Goal: Information Seeking & Learning: Understand process/instructions

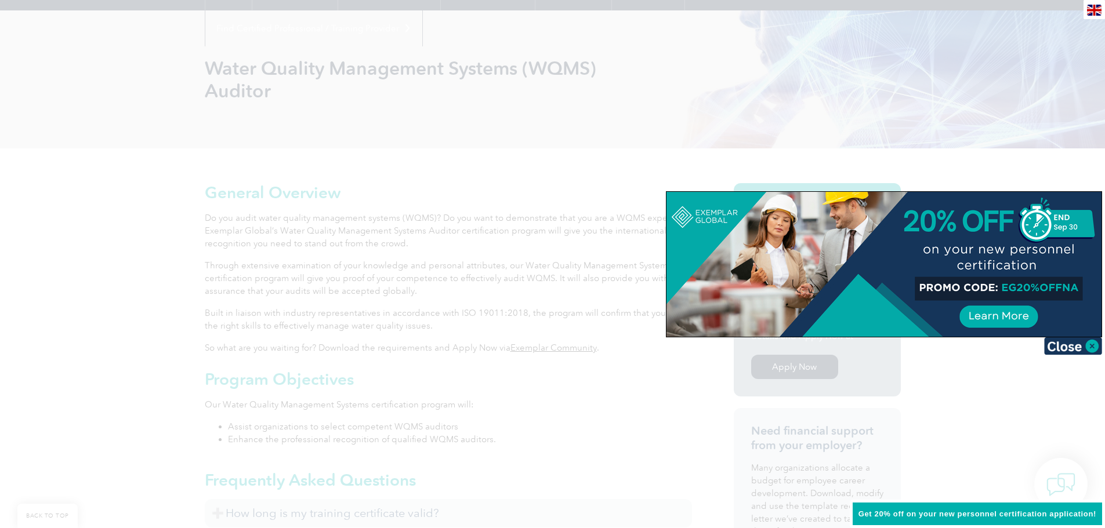
scroll to position [160, 0]
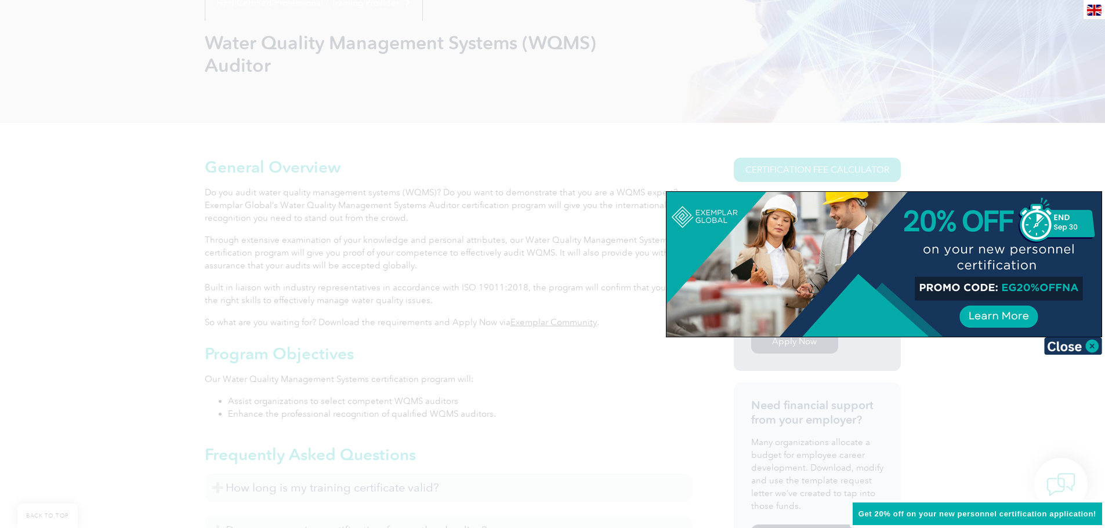
click at [1091, 346] on img at bounding box center [1073, 345] width 58 height 17
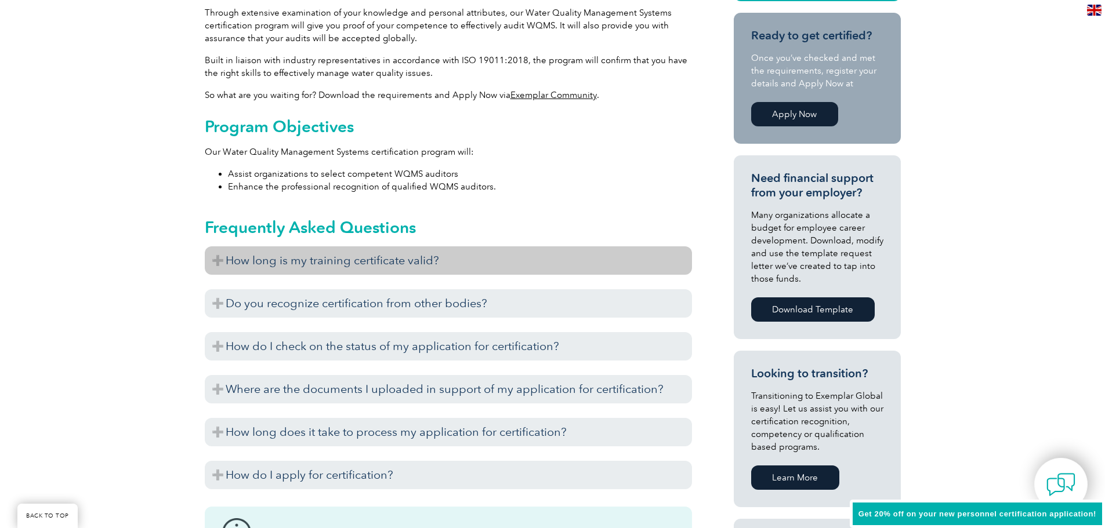
scroll to position [392, 0]
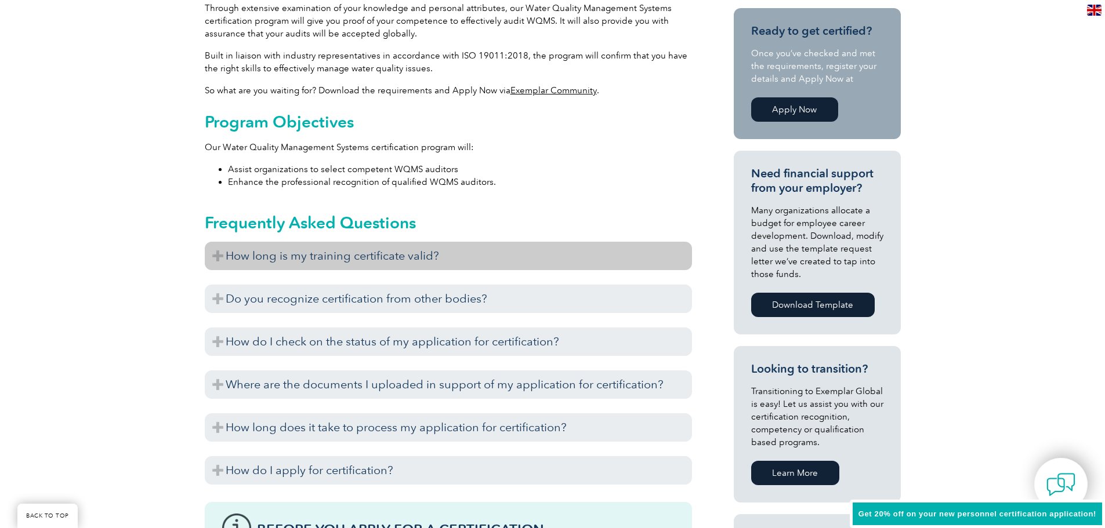
click at [224, 257] on h3 "How long is my training certificate valid?" at bounding box center [448, 256] width 487 height 28
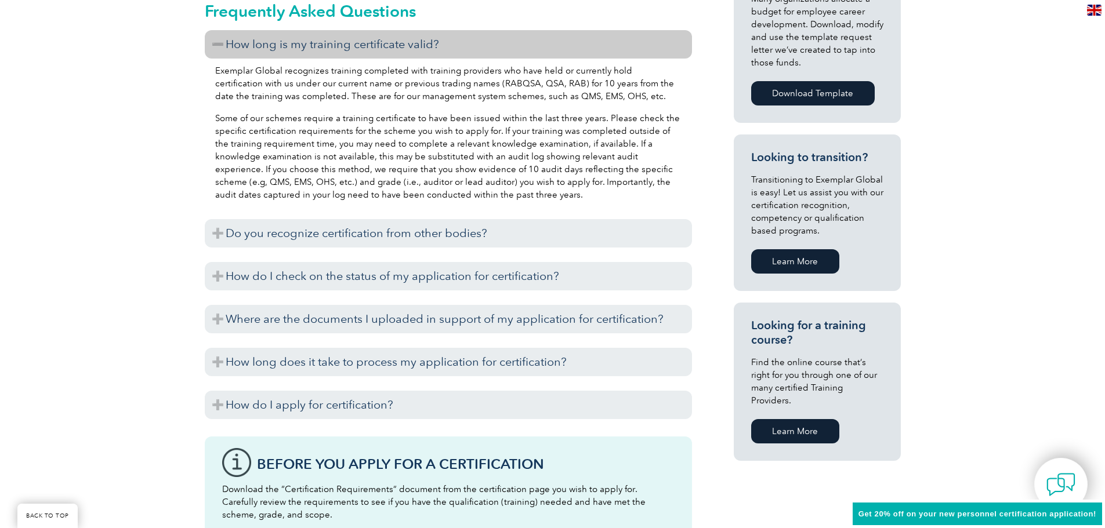
scroll to position [624, 0]
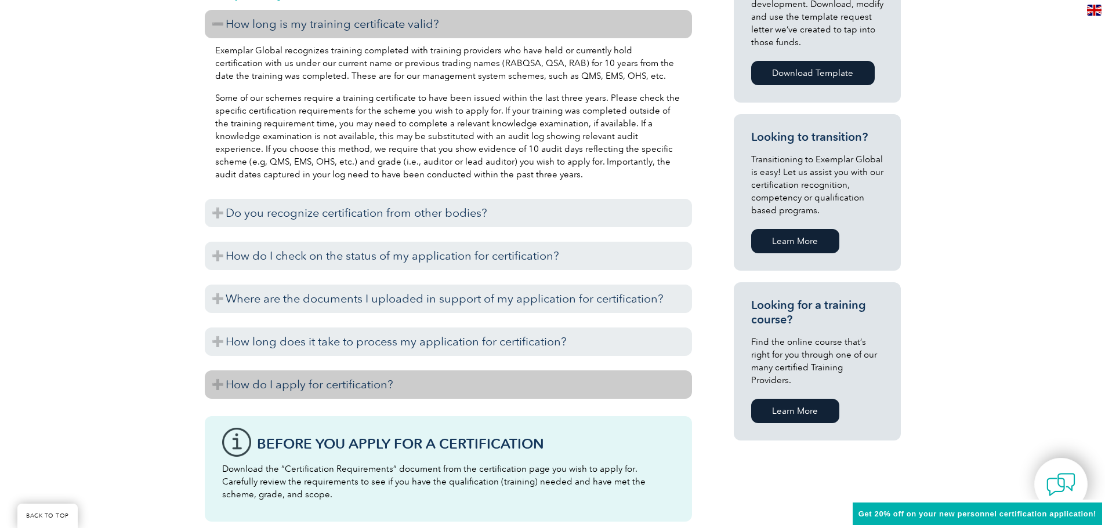
click at [224, 389] on h3 "How do I apply for certification?" at bounding box center [448, 385] width 487 height 28
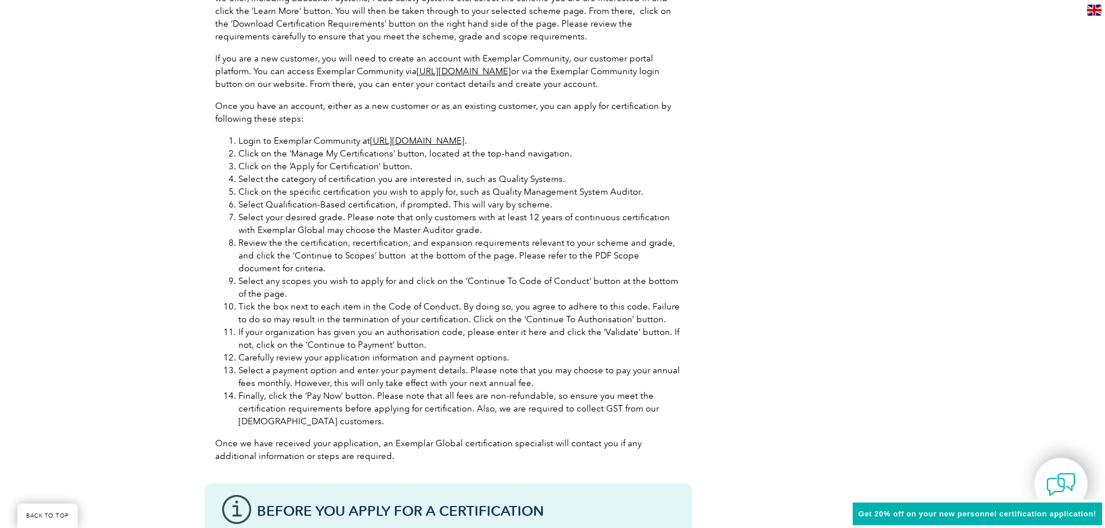
scroll to position [798, 0]
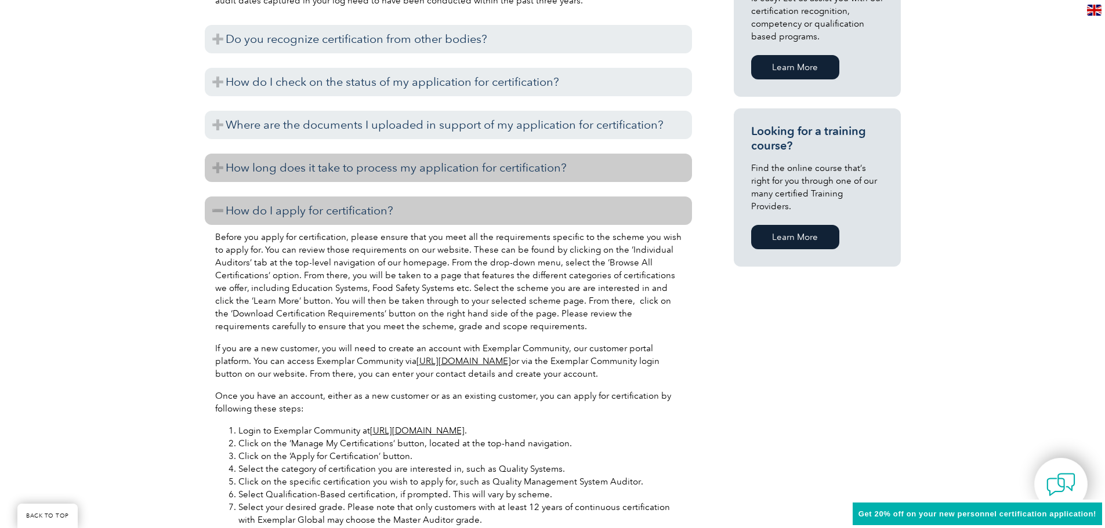
click at [219, 166] on h3 "How long does it take to process my application for certification?" at bounding box center [448, 168] width 487 height 28
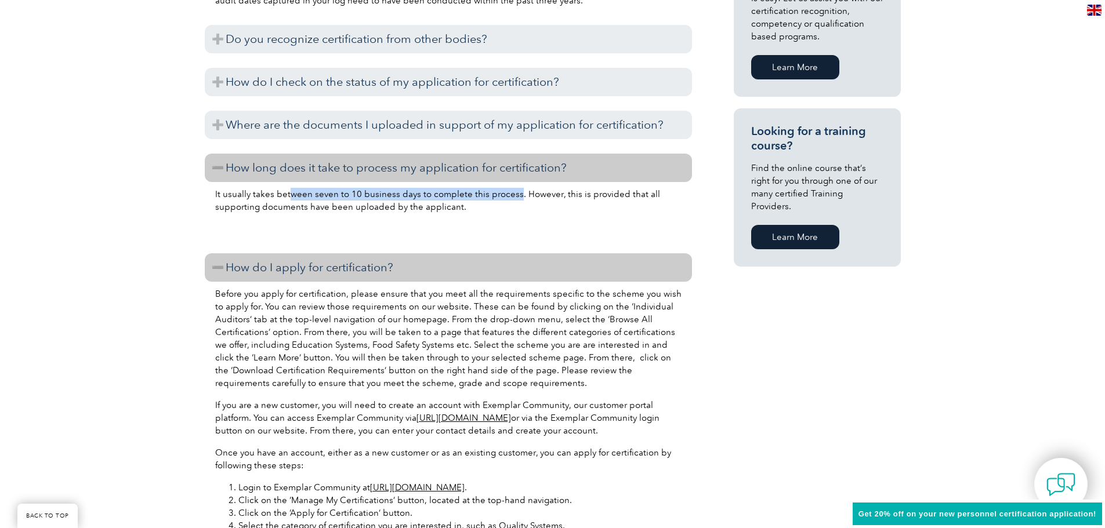
drag, startPoint x: 286, startPoint y: 196, endPoint x: 512, endPoint y: 195, distance: 225.6
click at [512, 195] on p "It usually takes between seven to 10 business days to complete this process. Ho…" at bounding box center [448, 201] width 466 height 26
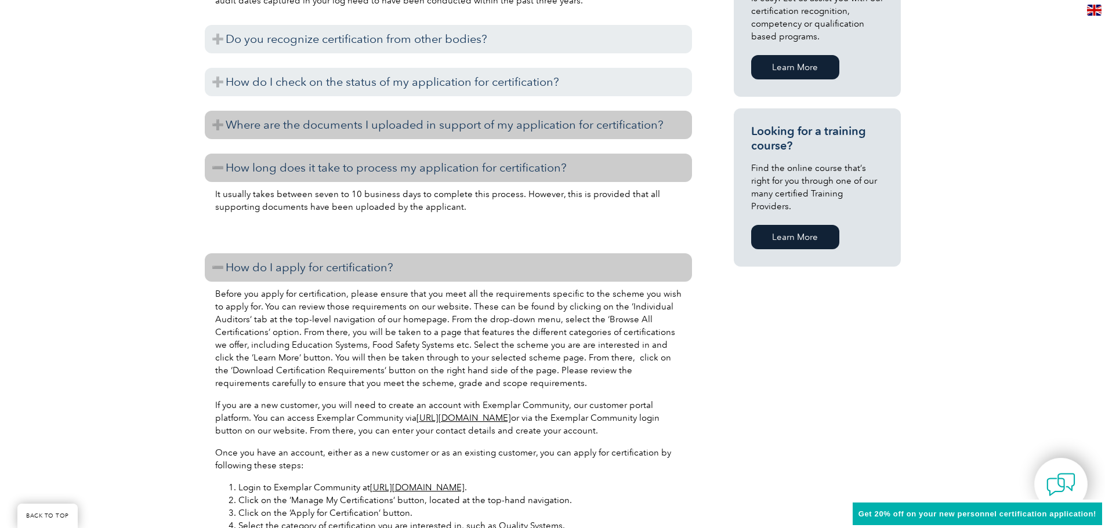
click at [206, 122] on h3 "Where are the documents I uploaded in support of my application for certificati…" at bounding box center [448, 125] width 487 height 28
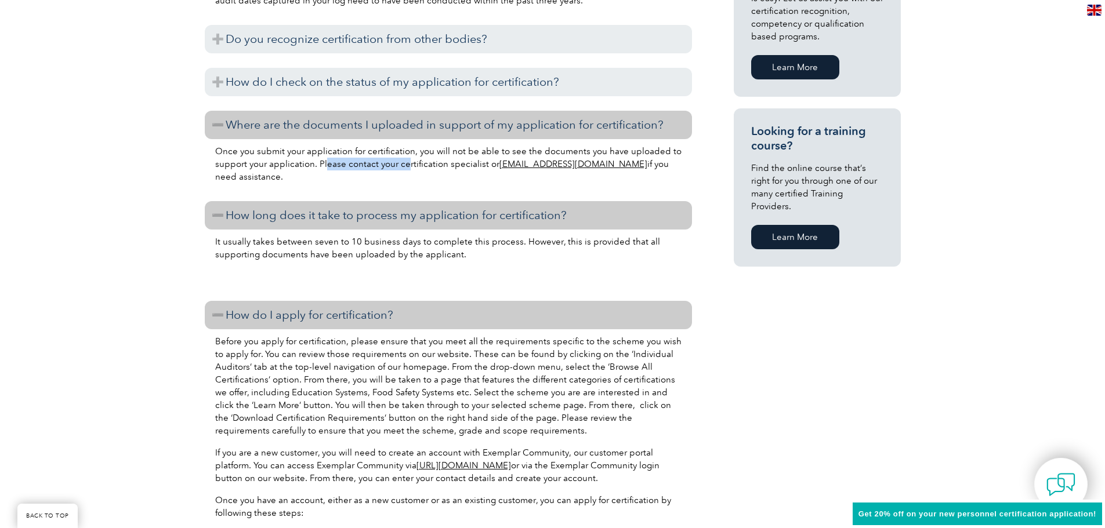
drag, startPoint x: 325, startPoint y: 164, endPoint x: 406, endPoint y: 161, distance: 81.2
click at [406, 161] on p "Once you submit your application for certification, you will not be able to see…" at bounding box center [448, 164] width 466 height 38
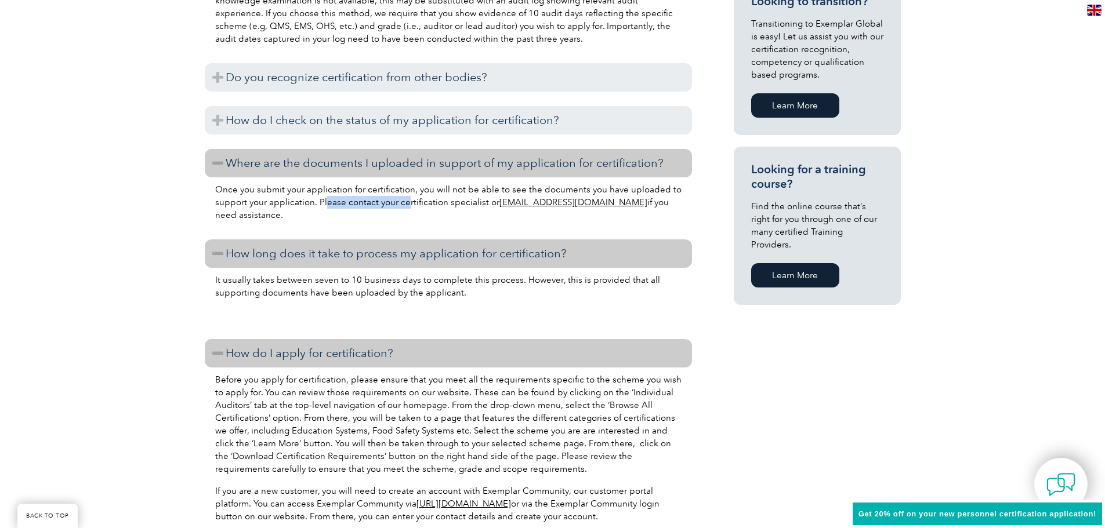
scroll to position [740, 0]
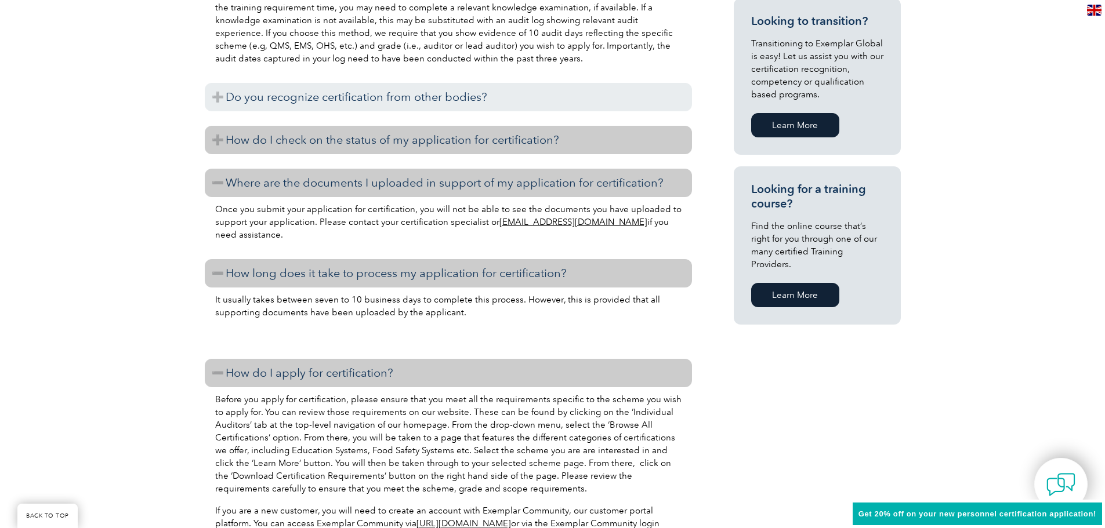
click at [219, 137] on h3 "How do I check on the status of my application for certification?" at bounding box center [448, 140] width 487 height 28
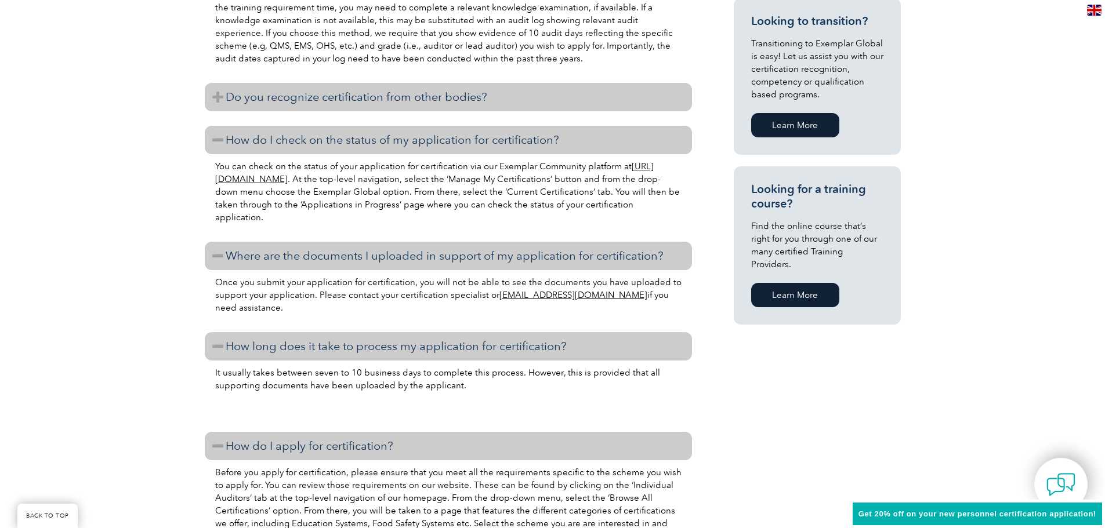
click at [217, 96] on h3 "Do you recognize certification from other bodies?" at bounding box center [448, 97] width 487 height 28
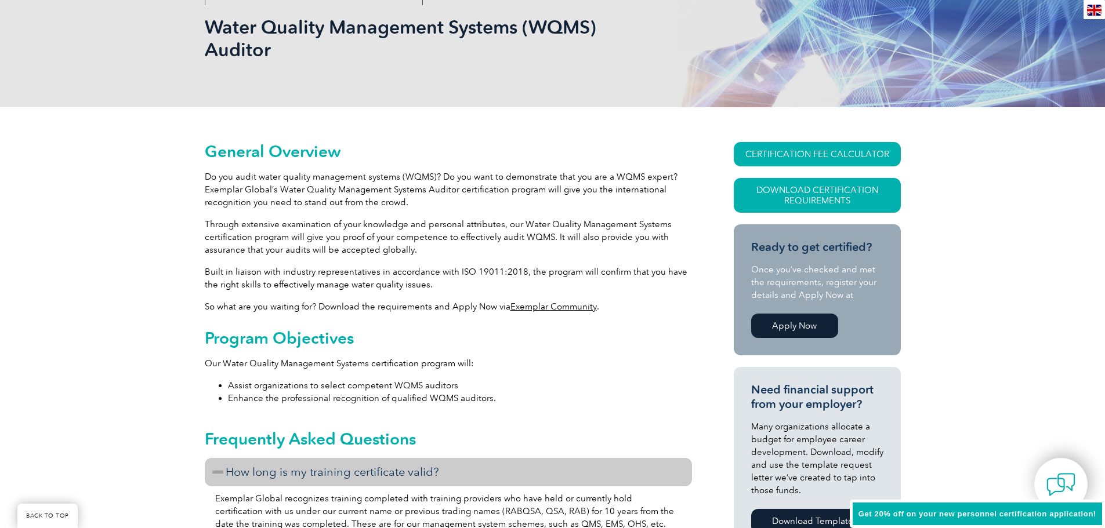
scroll to position [0, 0]
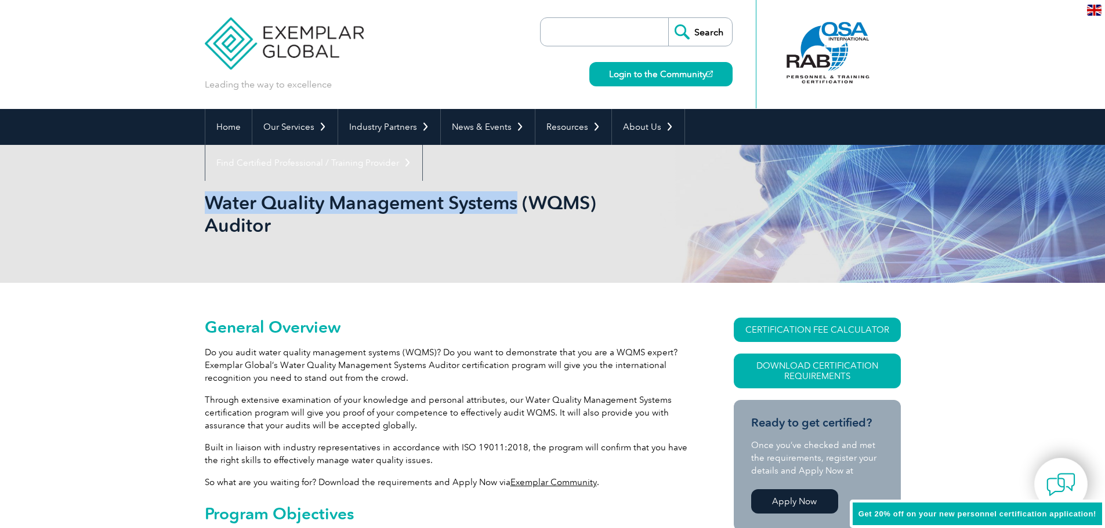
drag, startPoint x: 205, startPoint y: 198, endPoint x: 518, endPoint y: 208, distance: 313.3
click at [518, 208] on h1 "Water Quality Management Systems (WQMS) Auditor" at bounding box center [427, 213] width 445 height 45
copy h1 "Water Quality Management Systems"
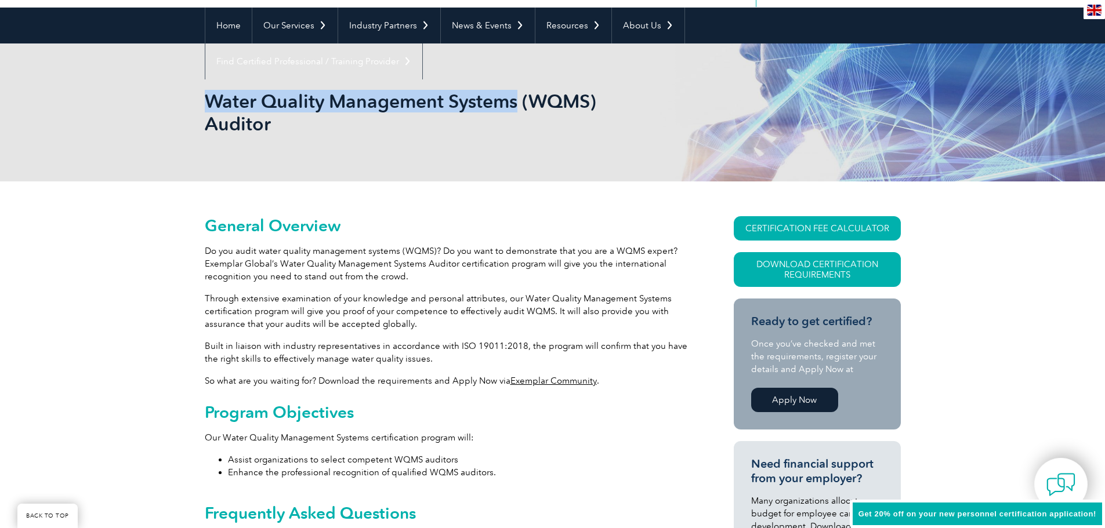
scroll to position [116, 0]
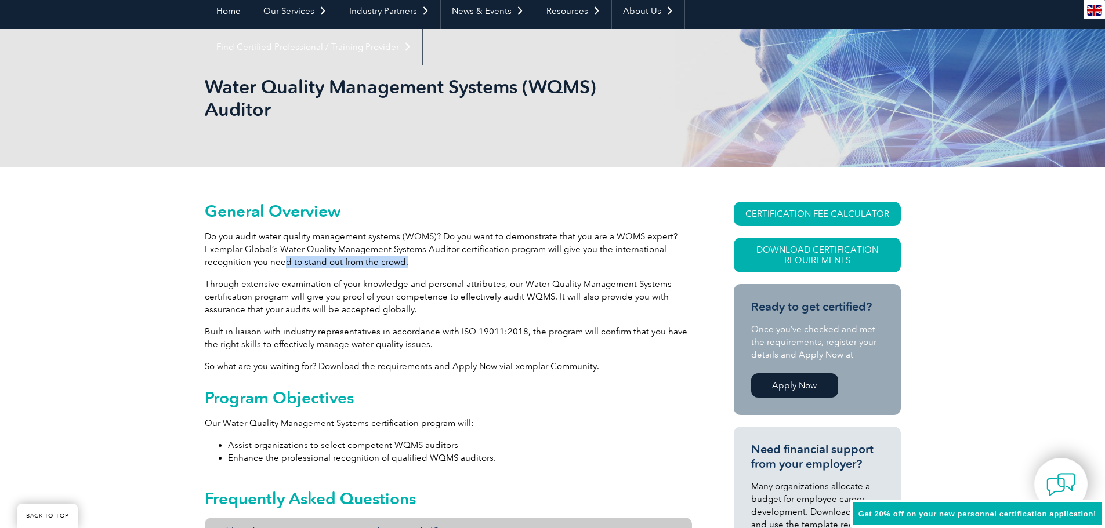
drag, startPoint x: 285, startPoint y: 263, endPoint x: 410, endPoint y: 262, distance: 125.3
click at [410, 262] on p "Do you audit water quality management systems (WQMS)? Do you want to demonstrat…" at bounding box center [448, 249] width 487 height 38
drag, startPoint x: 520, startPoint y: 282, endPoint x: 664, endPoint y: 281, distance: 144.4
click at [664, 281] on p "Through extensive examination of your knowledge and personal attributes, our Wa…" at bounding box center [448, 297] width 487 height 38
copy p "Water Quality Management Systems"
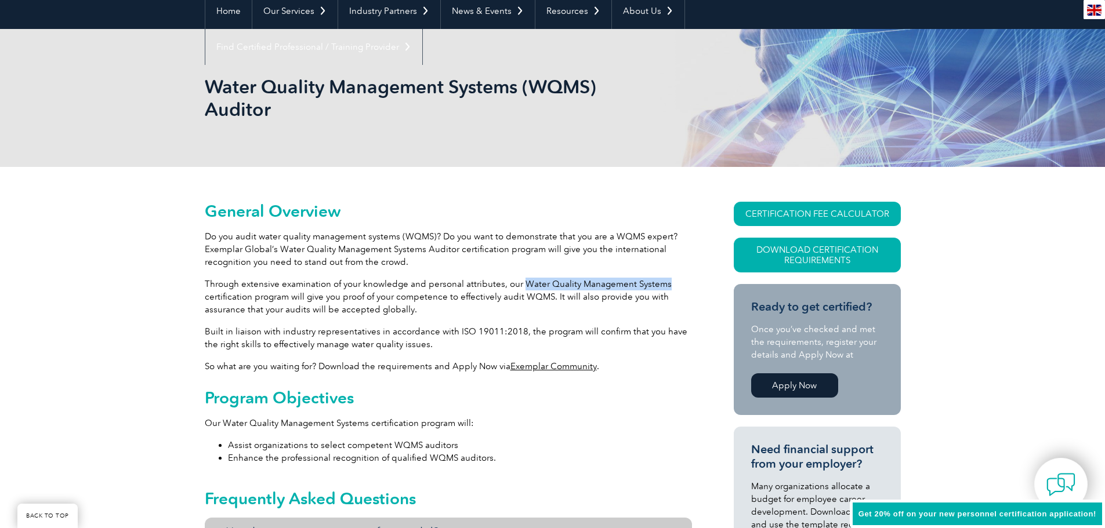
scroll to position [174, 0]
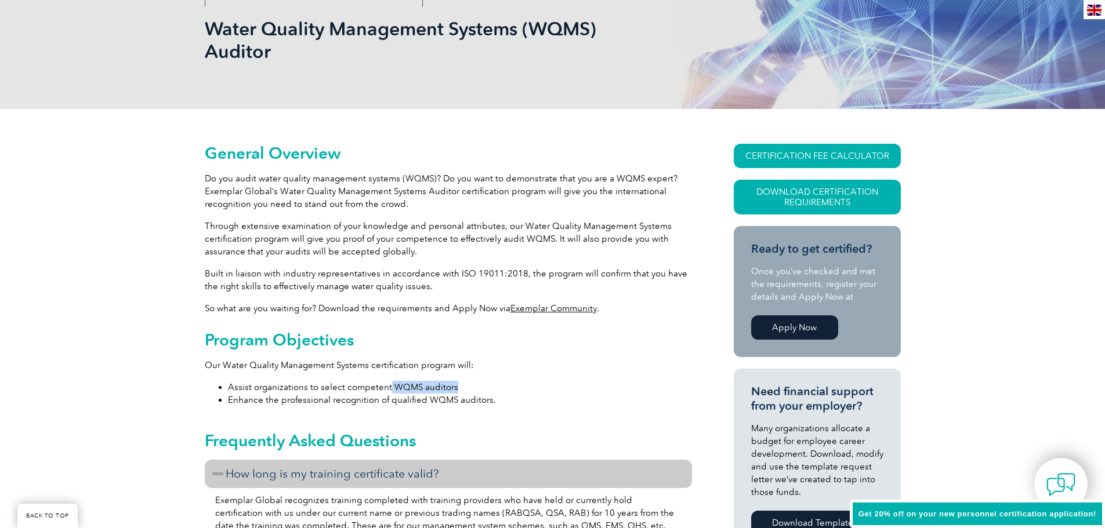
drag, startPoint x: 387, startPoint y: 388, endPoint x: 451, endPoint y: 384, distance: 63.3
click at [451, 384] on li "Assist organizations to select competent WQMS auditors" at bounding box center [460, 387] width 464 height 13
copy li "WQMS auditors"
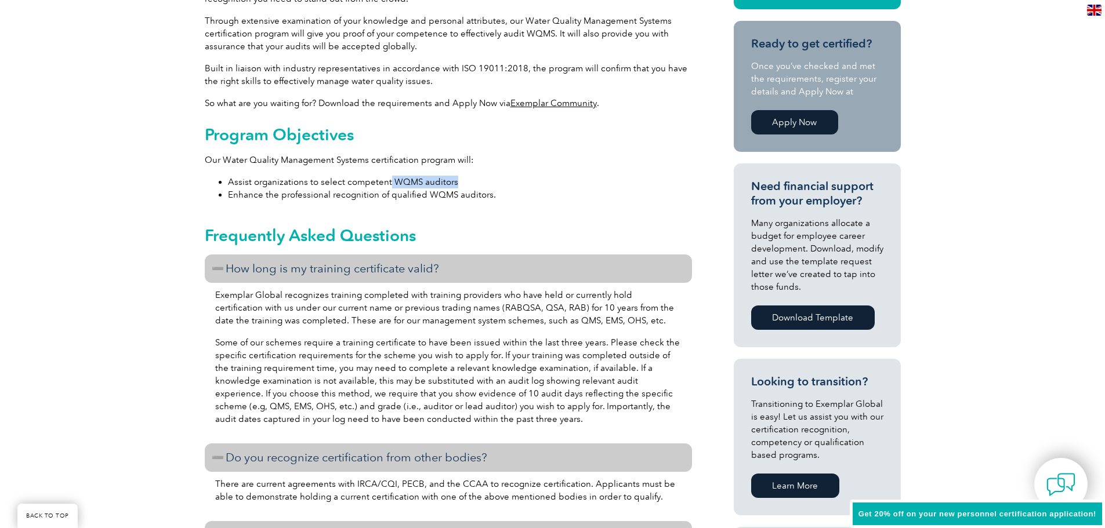
scroll to position [406, 0]
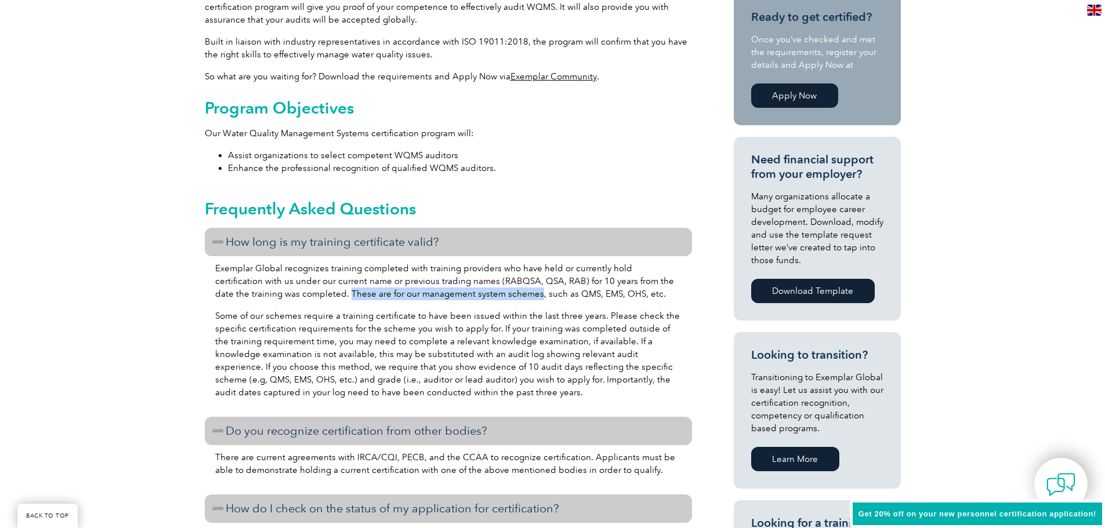
drag, startPoint x: 314, startPoint y: 295, endPoint x: 501, endPoint y: 297, distance: 187.3
click at [501, 297] on p "Exemplar Global recognizes training completed with training providers who have …" at bounding box center [448, 281] width 466 height 38
drag, startPoint x: 541, startPoint y: 293, endPoint x: 626, endPoint y: 293, distance: 85.2
click at [626, 293] on p "Exemplar Global recognizes training completed with training providers who have …" at bounding box center [448, 281] width 466 height 38
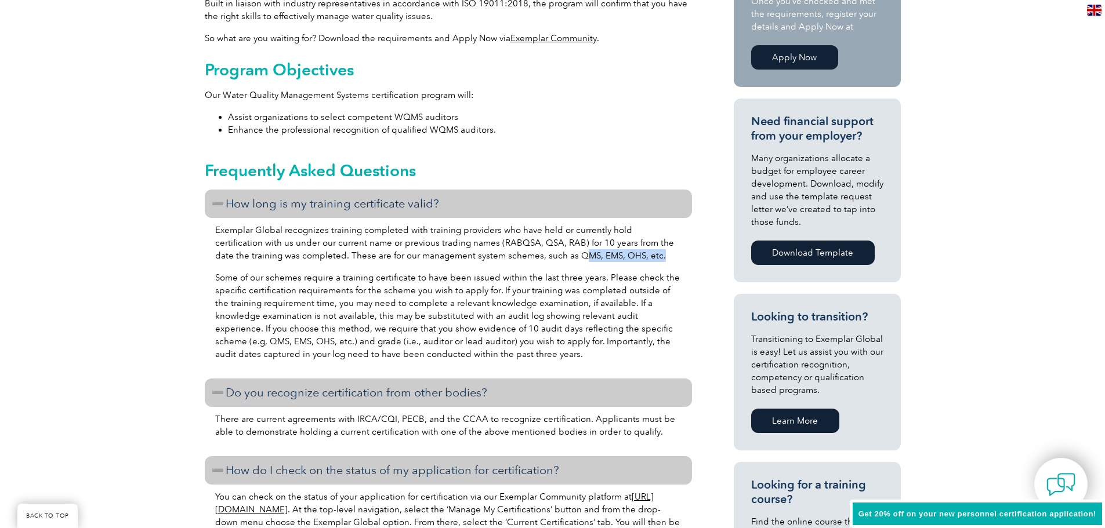
scroll to position [464, 0]
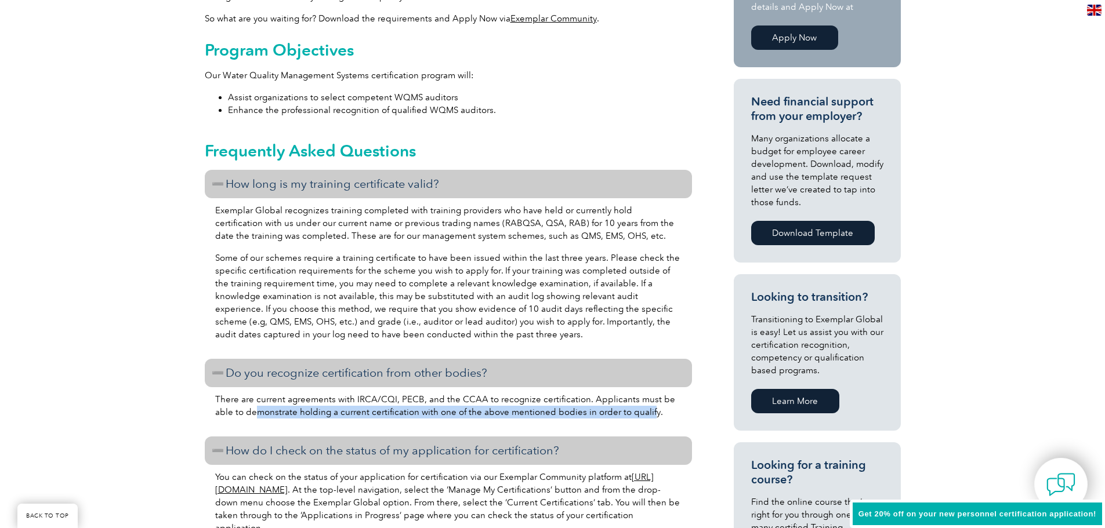
drag, startPoint x: 236, startPoint y: 411, endPoint x: 625, endPoint y: 416, distance: 389.1
click at [625, 416] on p "There are current agreements with IRCA/CQI, PECB, and the CCAA to recognize cer…" at bounding box center [448, 406] width 466 height 26
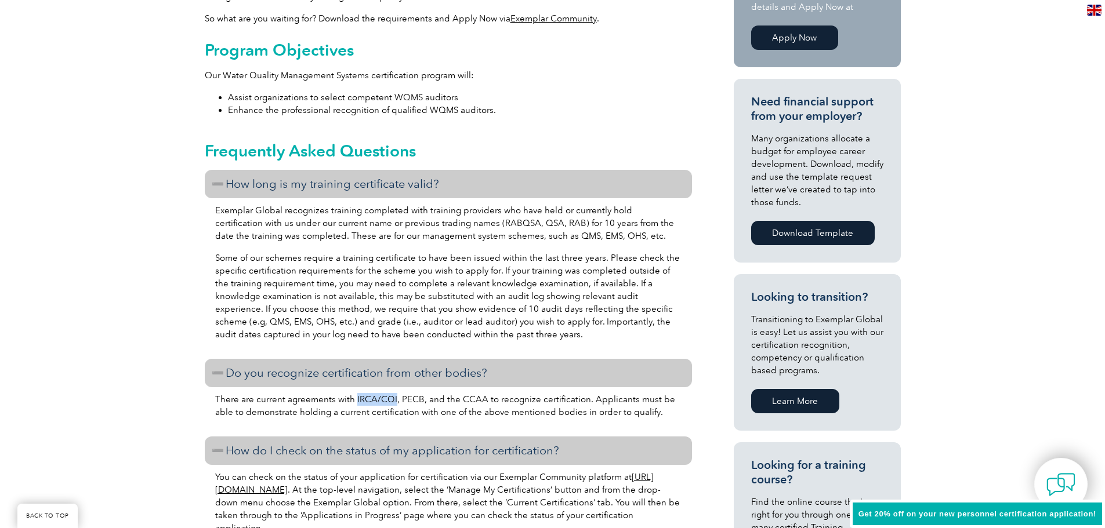
drag, startPoint x: 353, startPoint y: 398, endPoint x: 392, endPoint y: 404, distance: 39.9
click at [392, 404] on p "There are current agreements with IRCA/CQI, PECB, and the CCAA to recognize cer…" at bounding box center [448, 406] width 466 height 26
copy p "IRCA/CQI"
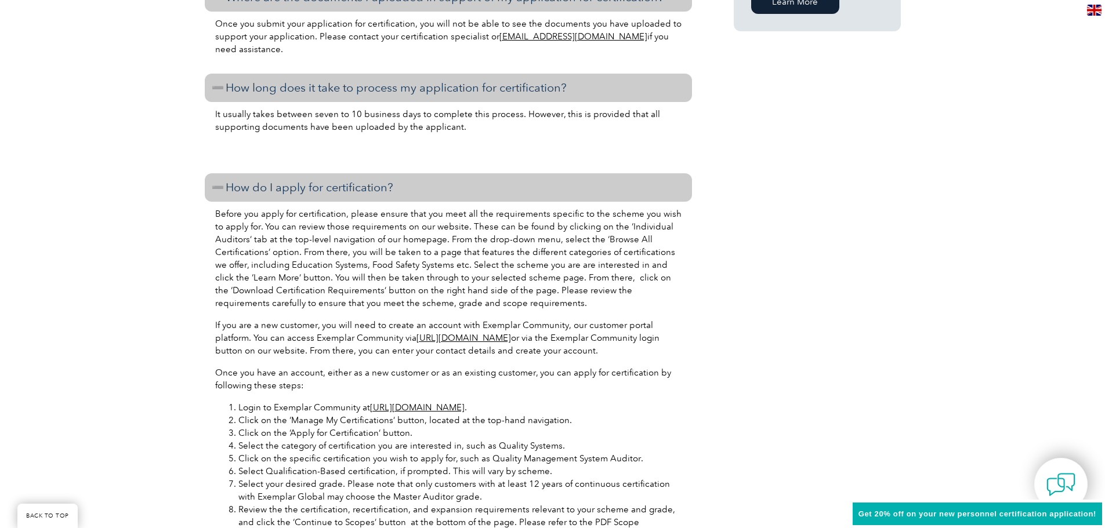
scroll to position [1102, 0]
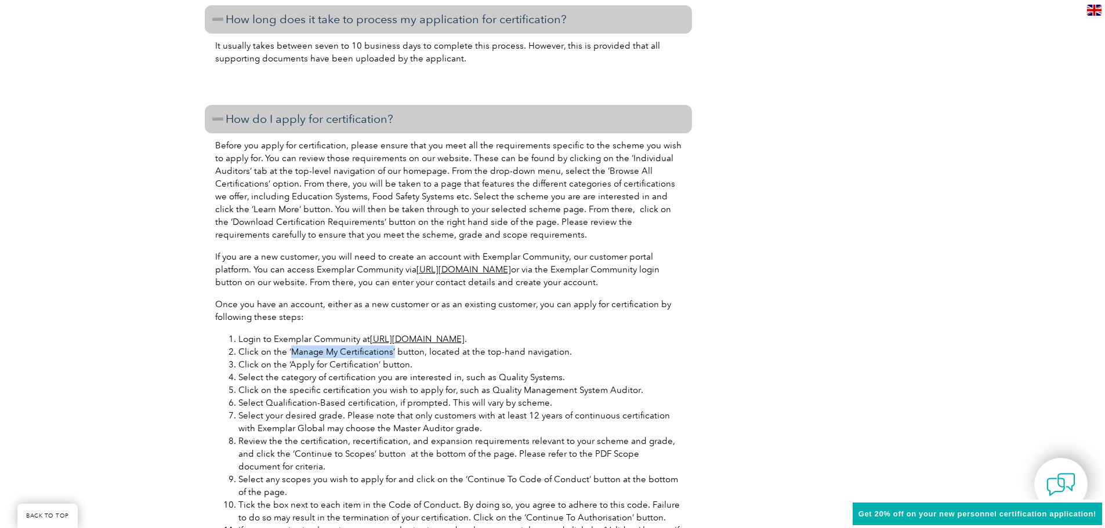
drag, startPoint x: 292, startPoint y: 350, endPoint x: 391, endPoint y: 353, distance: 98.6
click at [391, 353] on li "Click on the ‘Manage My Certifications’ button, located at the top-hand navigat…" at bounding box center [459, 352] width 443 height 13
drag, startPoint x: 289, startPoint y: 364, endPoint x: 374, endPoint y: 361, distance: 84.7
click at [374, 361] on li "Click on the ‘Apply for Certification’ button." at bounding box center [459, 364] width 443 height 13
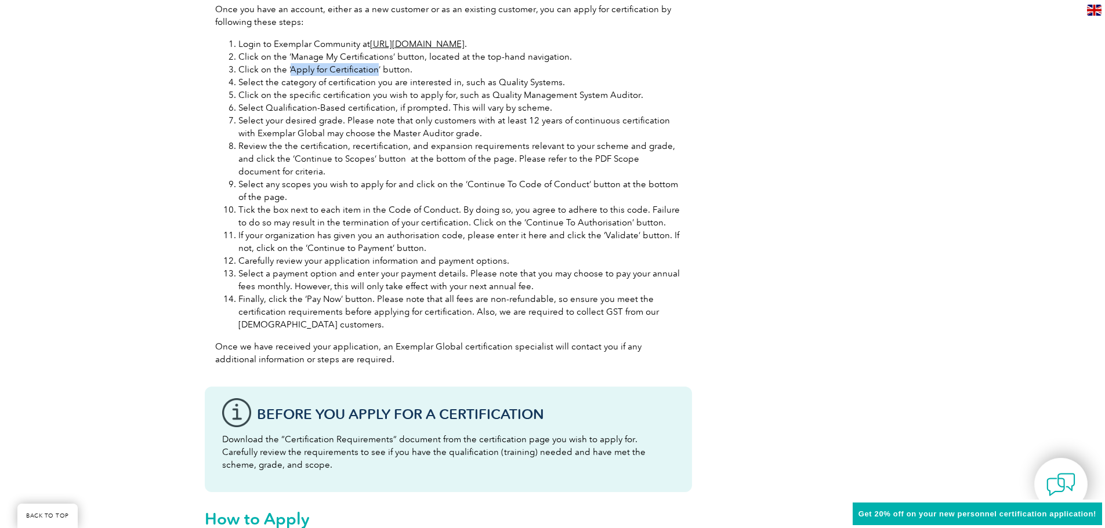
scroll to position [1392, 0]
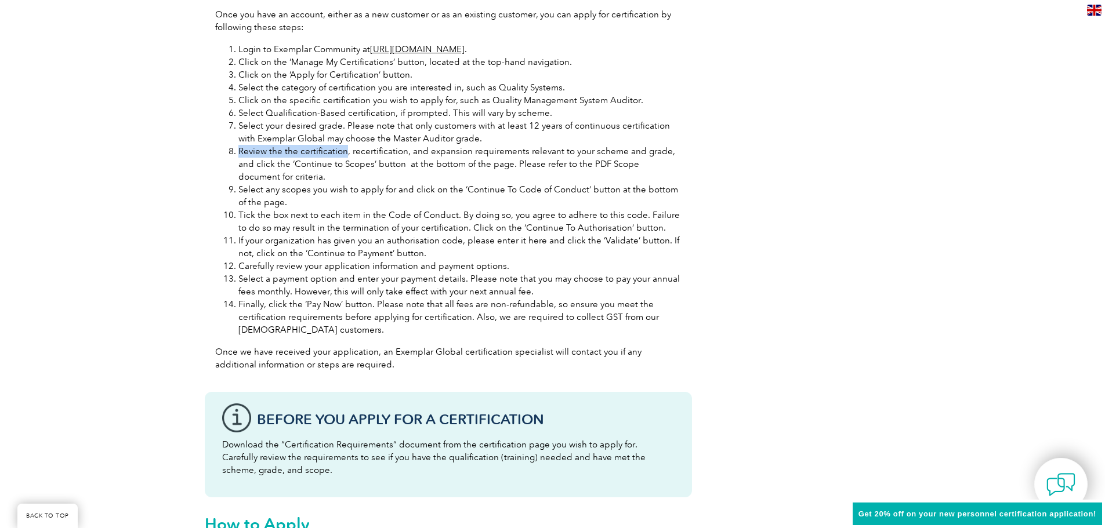
drag, startPoint x: 239, startPoint y: 149, endPoint x: 343, endPoint y: 149, distance: 103.8
click at [343, 149] on li "Review the the certification, recertification, and expansion requirements relev…" at bounding box center [459, 164] width 443 height 38
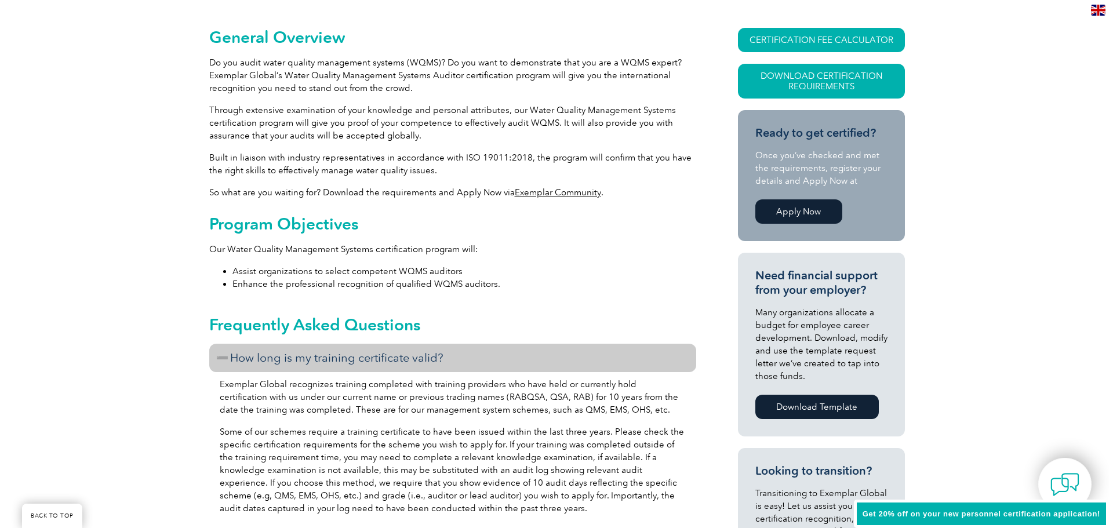
scroll to position [0, 0]
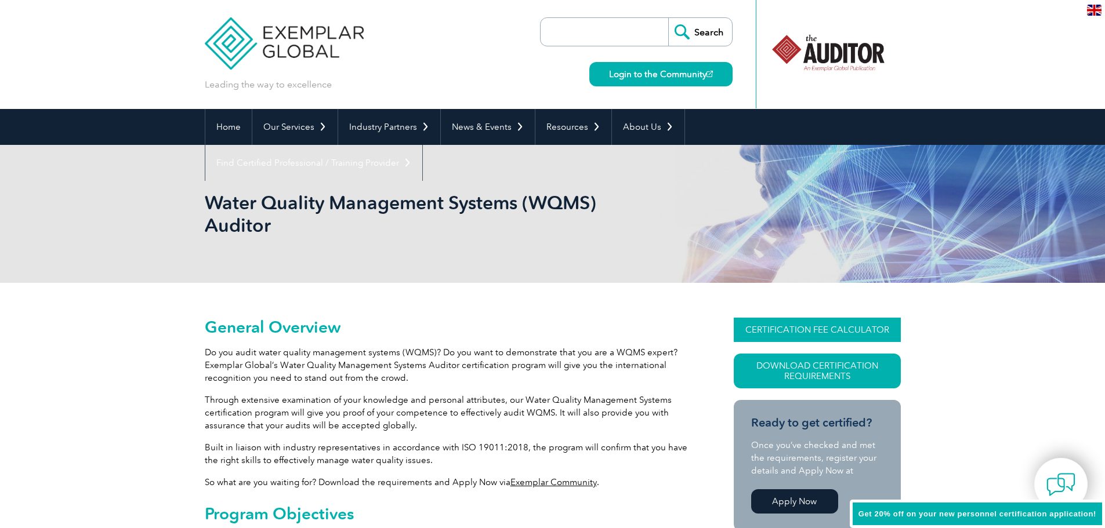
click at [834, 330] on link "CERTIFICATION FEE CALCULATOR" at bounding box center [817, 330] width 167 height 24
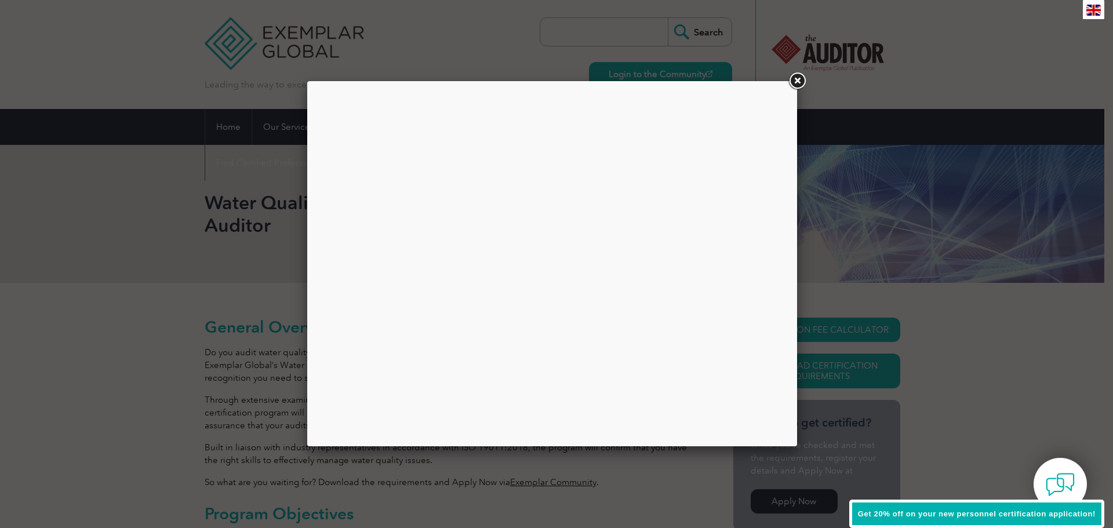
click at [792, 80] on link at bounding box center [797, 81] width 21 height 21
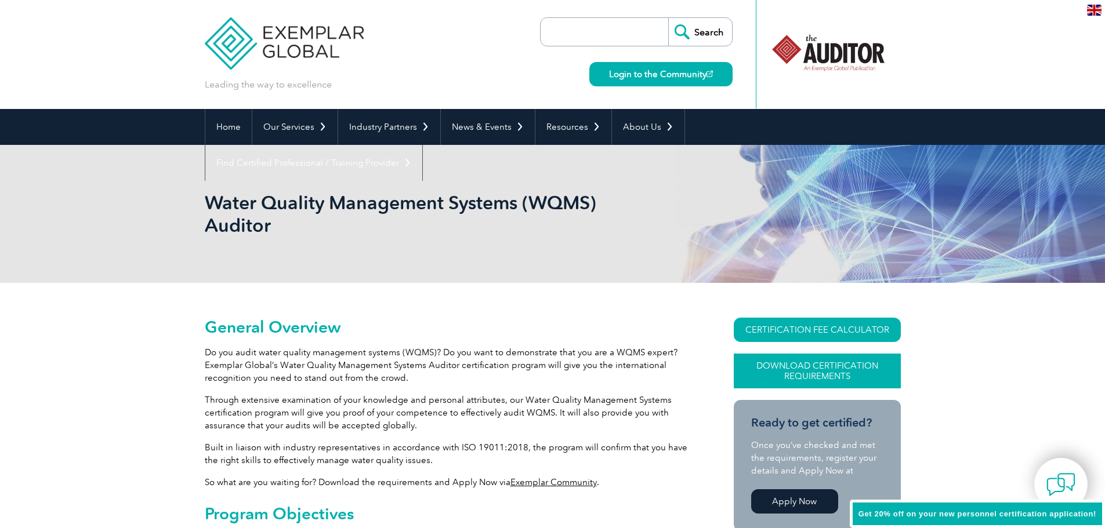
click at [849, 363] on link "Download Certification Requirements" at bounding box center [817, 371] width 167 height 35
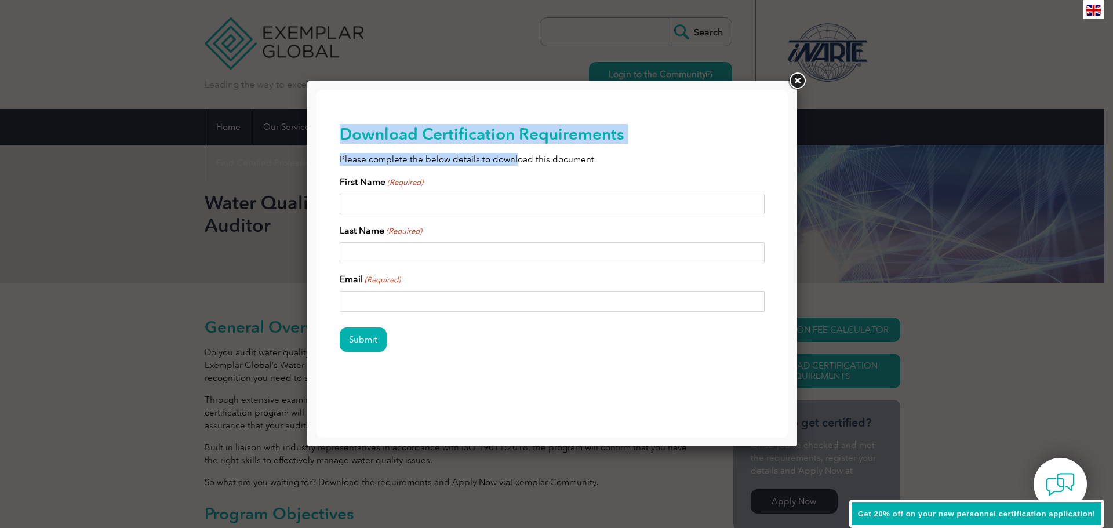
drag, startPoint x: 331, startPoint y: 154, endPoint x: 513, endPoint y: 153, distance: 182.7
click at [513, 153] on div "Download Certification Requirements Please complete the below details to downlo…" at bounding box center [552, 257] width 473 height 334
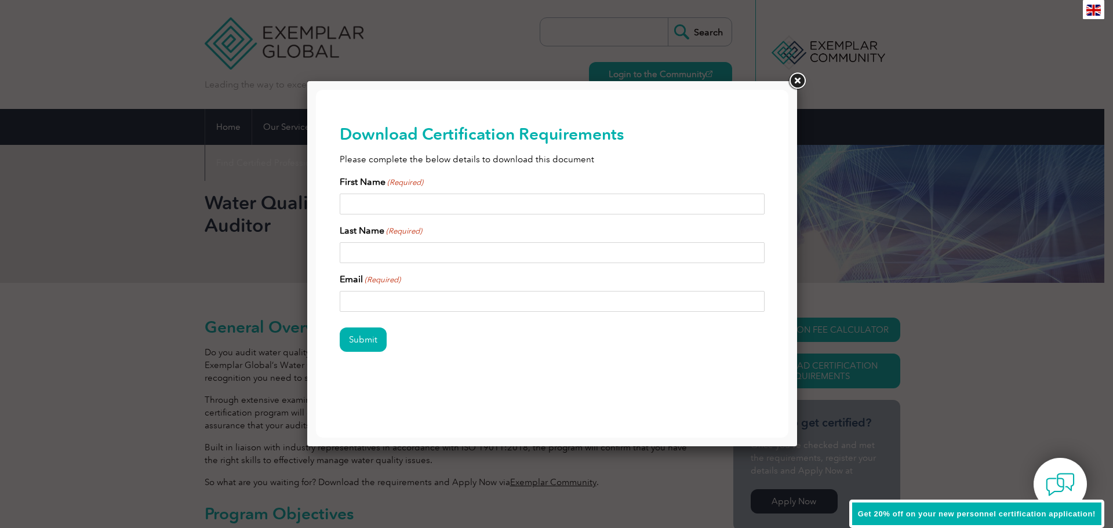
click at [406, 207] on input "First Name (Required)" at bounding box center [553, 204] width 426 height 21
type input "Gonzalo"
type input "X"
type input "Carrillo"
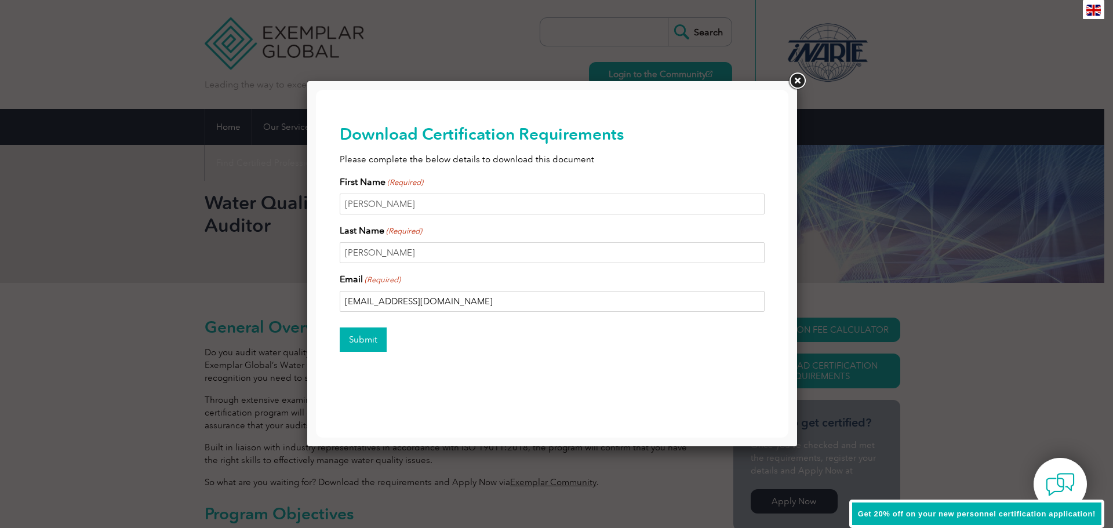
type input "gonzaloing22@yahoo.com.mx"
click at [369, 342] on input "Submit" at bounding box center [363, 340] width 47 height 24
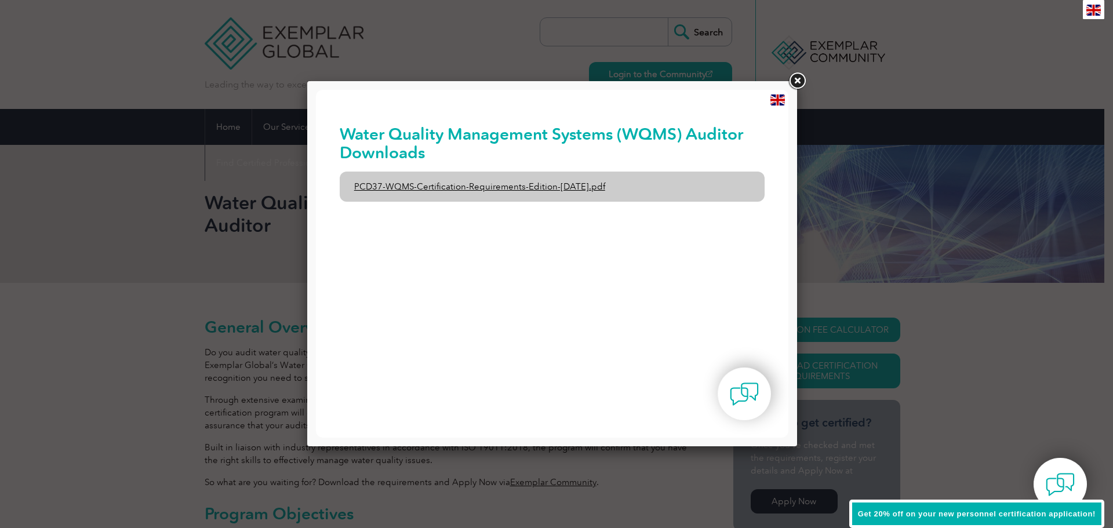
click at [449, 188] on link "PCD37-WQMS-Certification-Requirements-Edition-1-June-2020.pdf" at bounding box center [553, 187] width 426 height 30
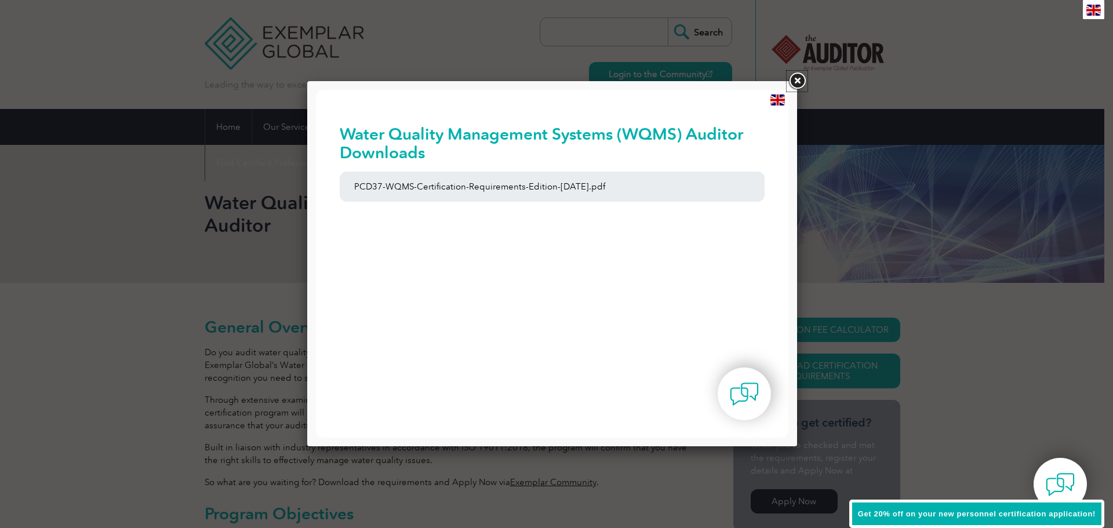
click at [801, 80] on link at bounding box center [797, 81] width 21 height 21
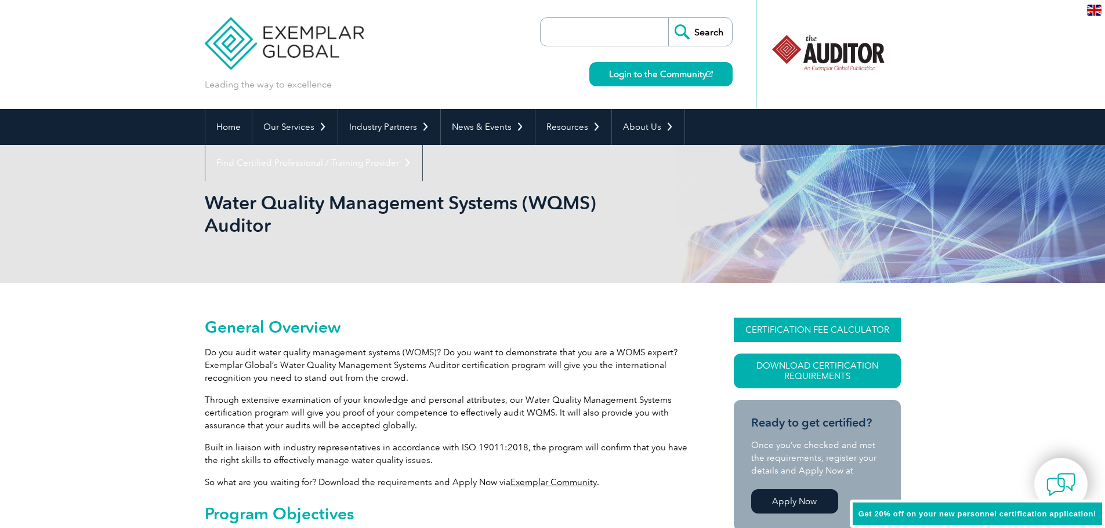
click at [824, 337] on link "CERTIFICATION FEE CALCULATOR" at bounding box center [817, 330] width 167 height 24
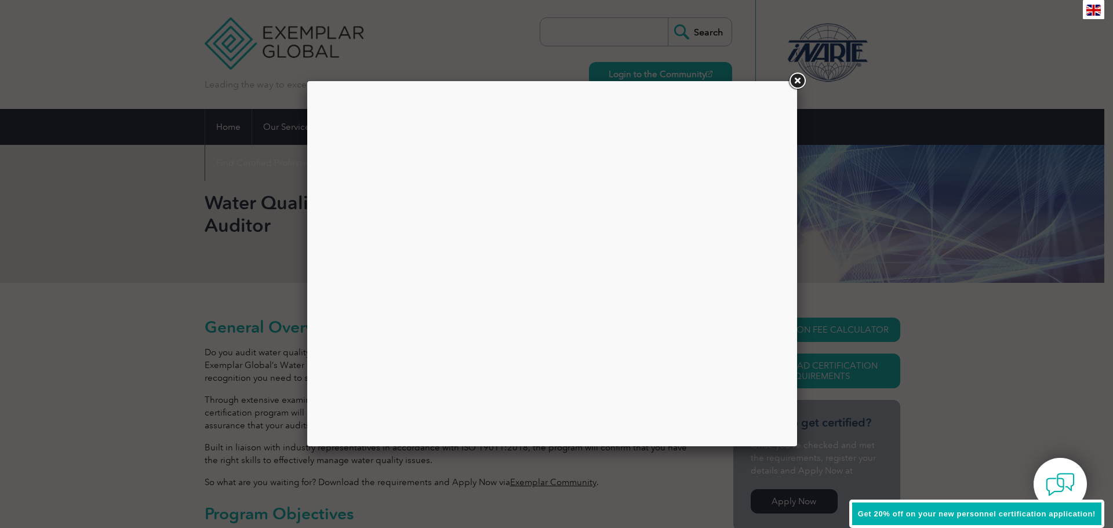
click at [458, 297] on div at bounding box center [552, 264] width 473 height 348
click at [453, 286] on div at bounding box center [552, 264] width 473 height 348
click at [532, 108] on div at bounding box center [552, 264] width 473 height 348
click at [422, 175] on div at bounding box center [552, 264] width 473 height 348
click at [796, 77] on link at bounding box center [797, 81] width 21 height 21
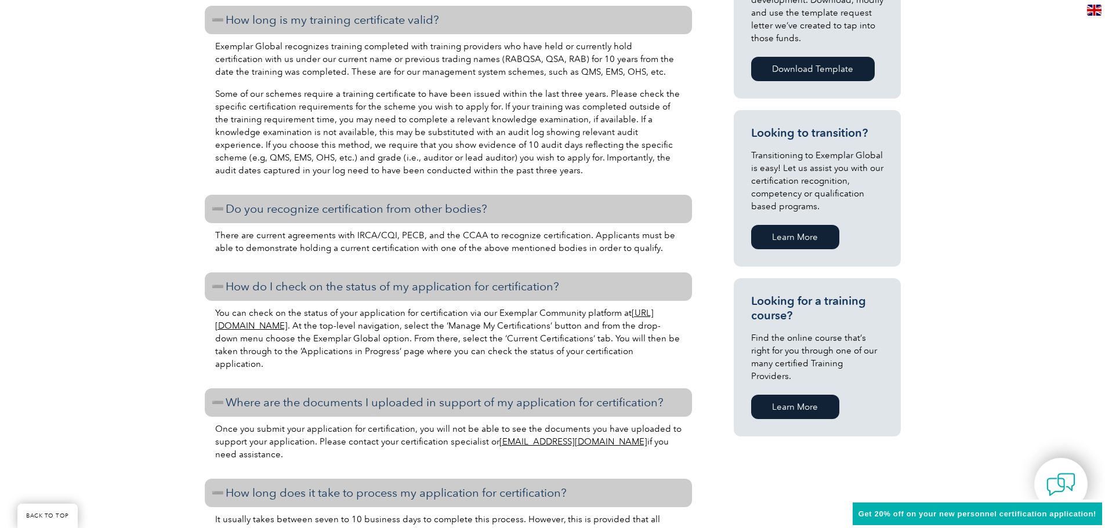
scroll to position [638, 0]
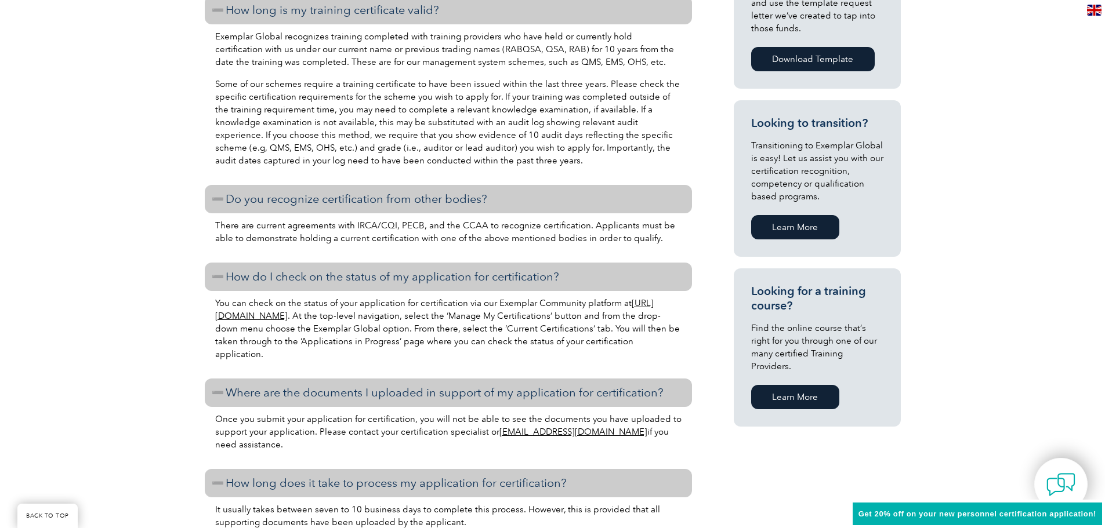
click at [807, 63] on link "Download Template" at bounding box center [813, 59] width 124 height 24
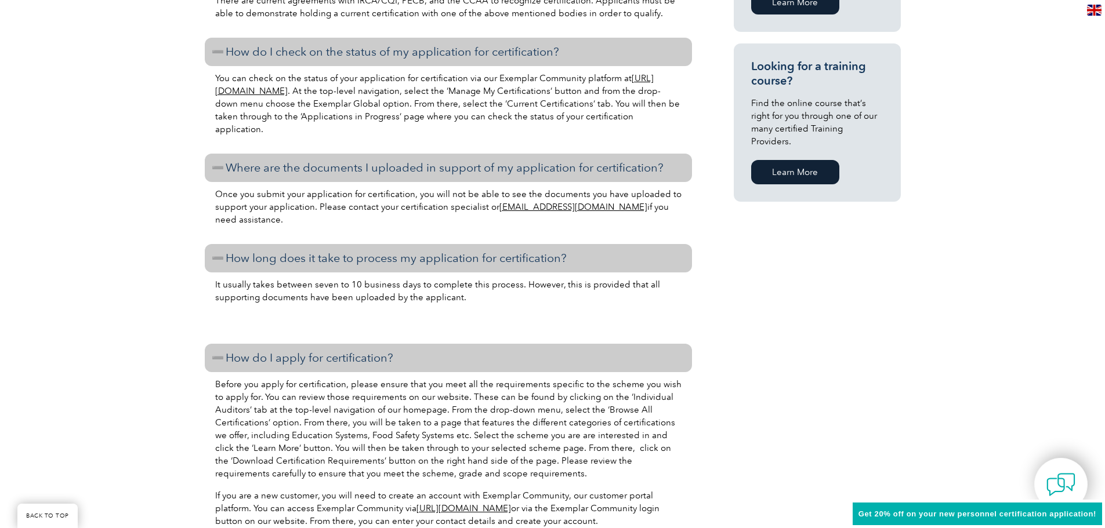
scroll to position [812, 0]
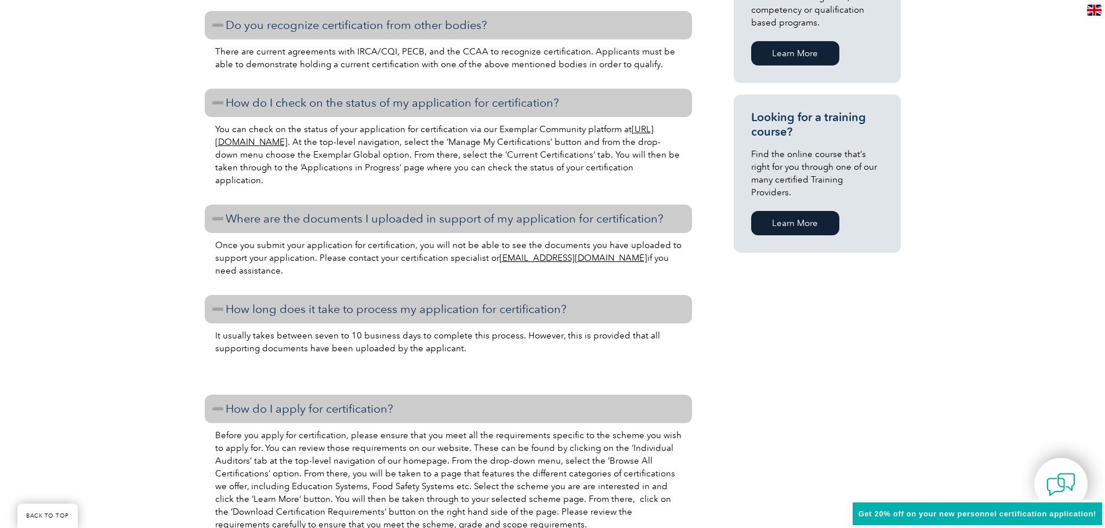
click at [792, 211] on link "Learn More" at bounding box center [795, 223] width 88 height 24
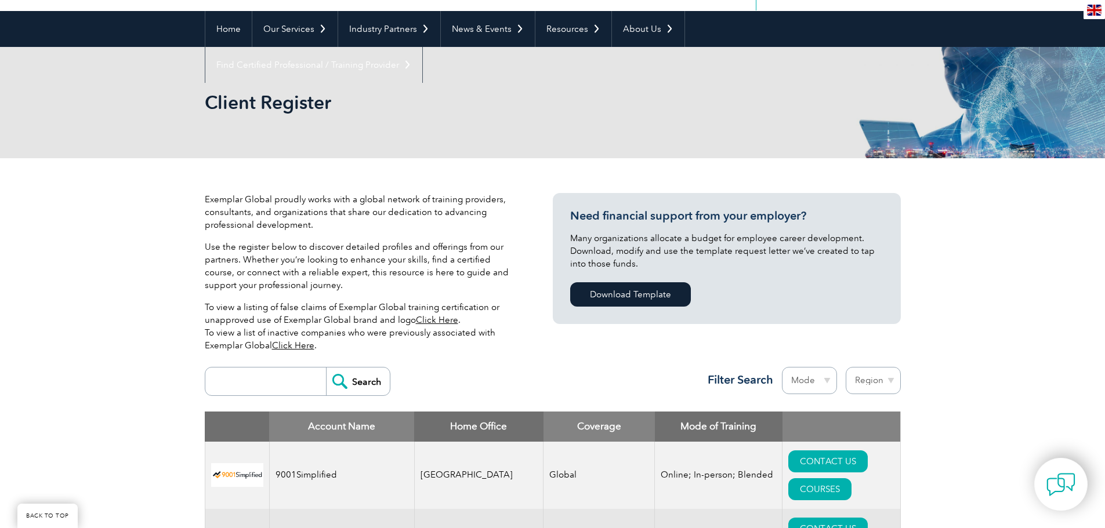
scroll to position [116, 0]
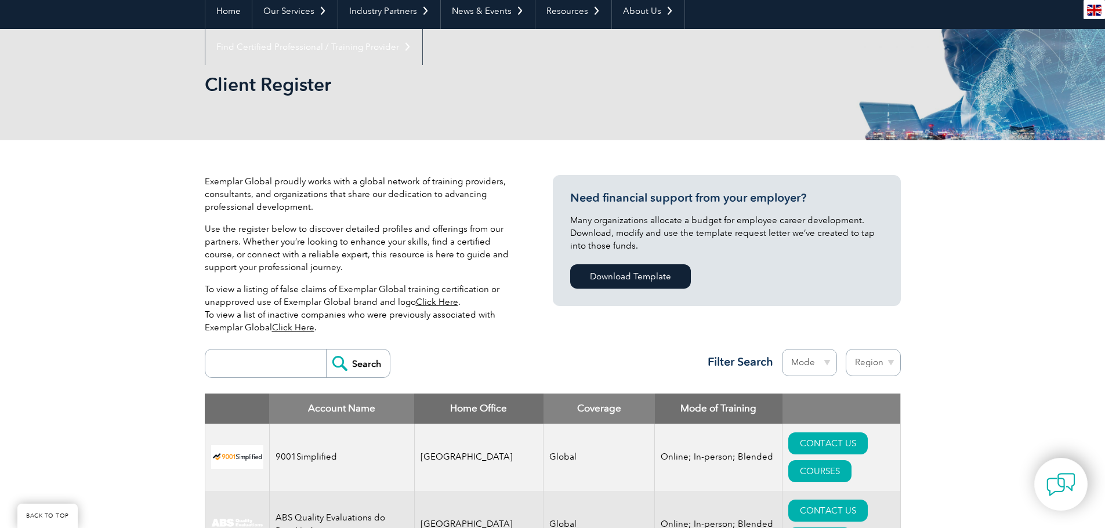
click at [244, 366] on input "search" at bounding box center [268, 364] width 115 height 28
type input "water"
click at [326, 350] on input "Search" at bounding box center [358, 364] width 64 height 28
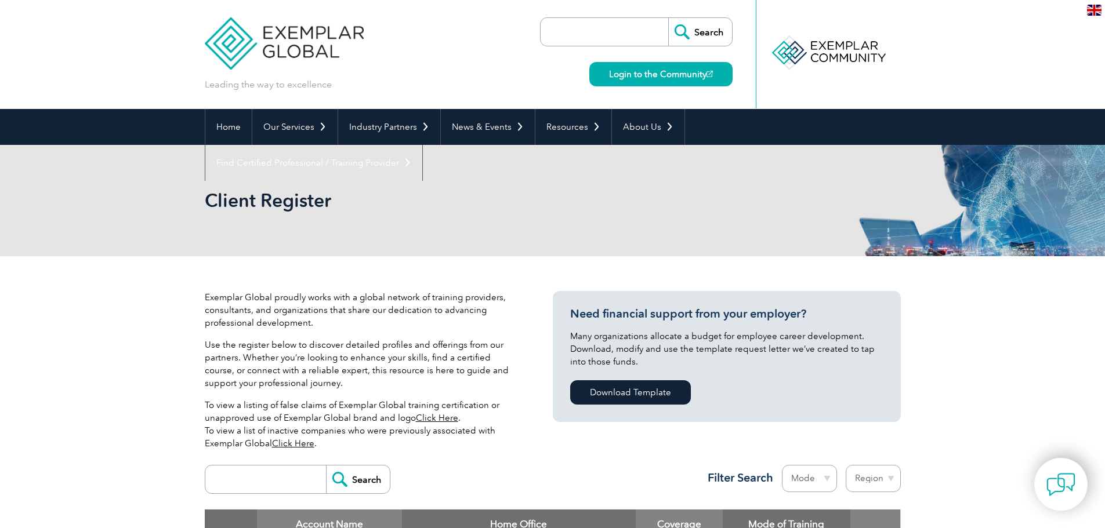
click at [326, 45] on img at bounding box center [284, 35] width 159 height 70
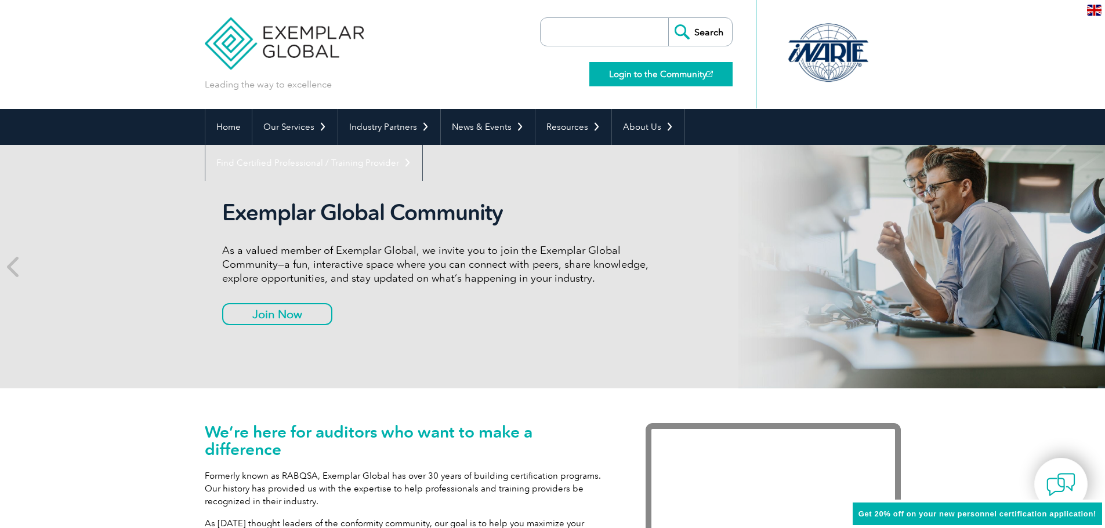
click at [644, 72] on link "Login to the Community" at bounding box center [660, 74] width 143 height 24
